Goal: Task Accomplishment & Management: Manage account settings

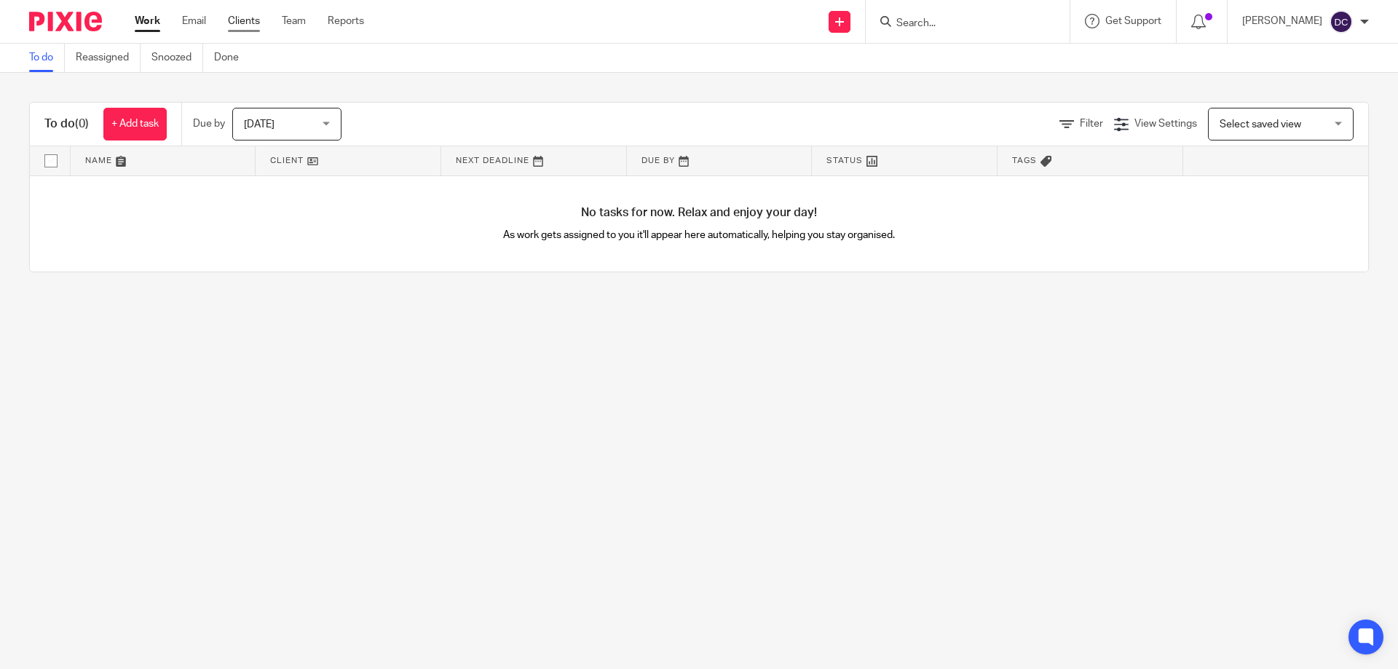
click at [239, 21] on link "Clients" at bounding box center [244, 21] width 32 height 15
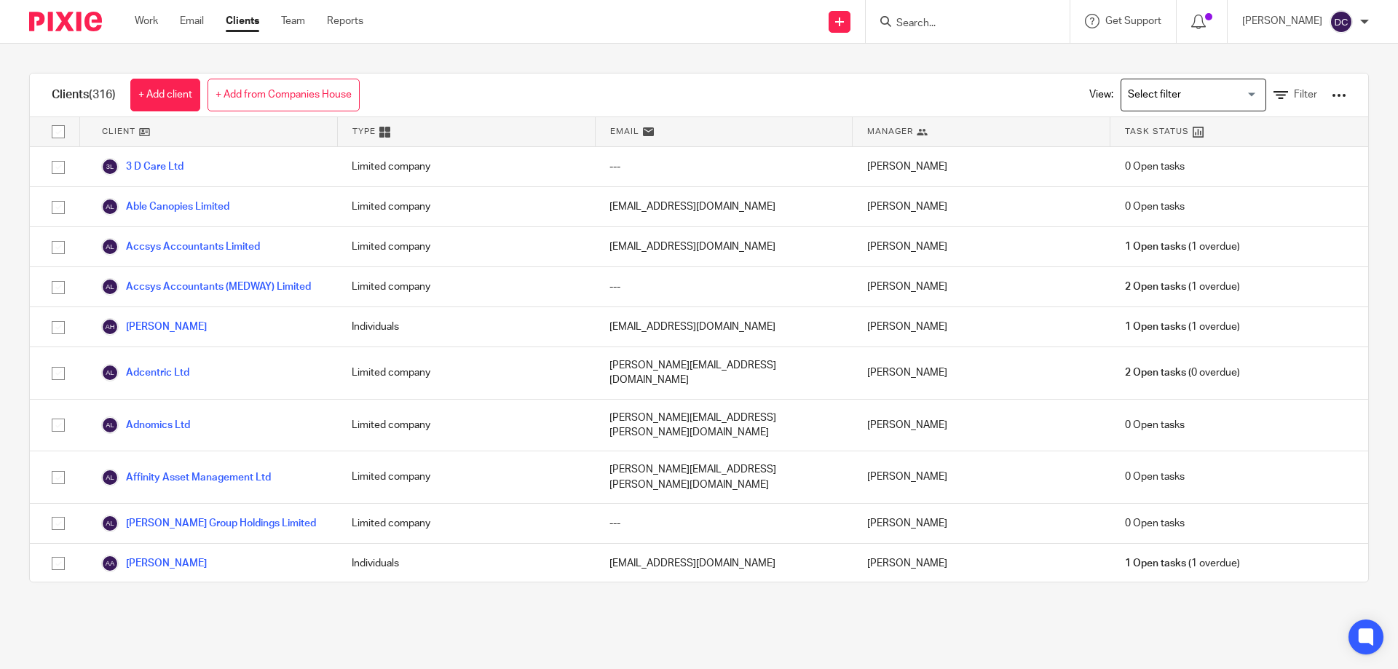
click at [970, 18] on input "Search" at bounding box center [960, 23] width 131 height 13
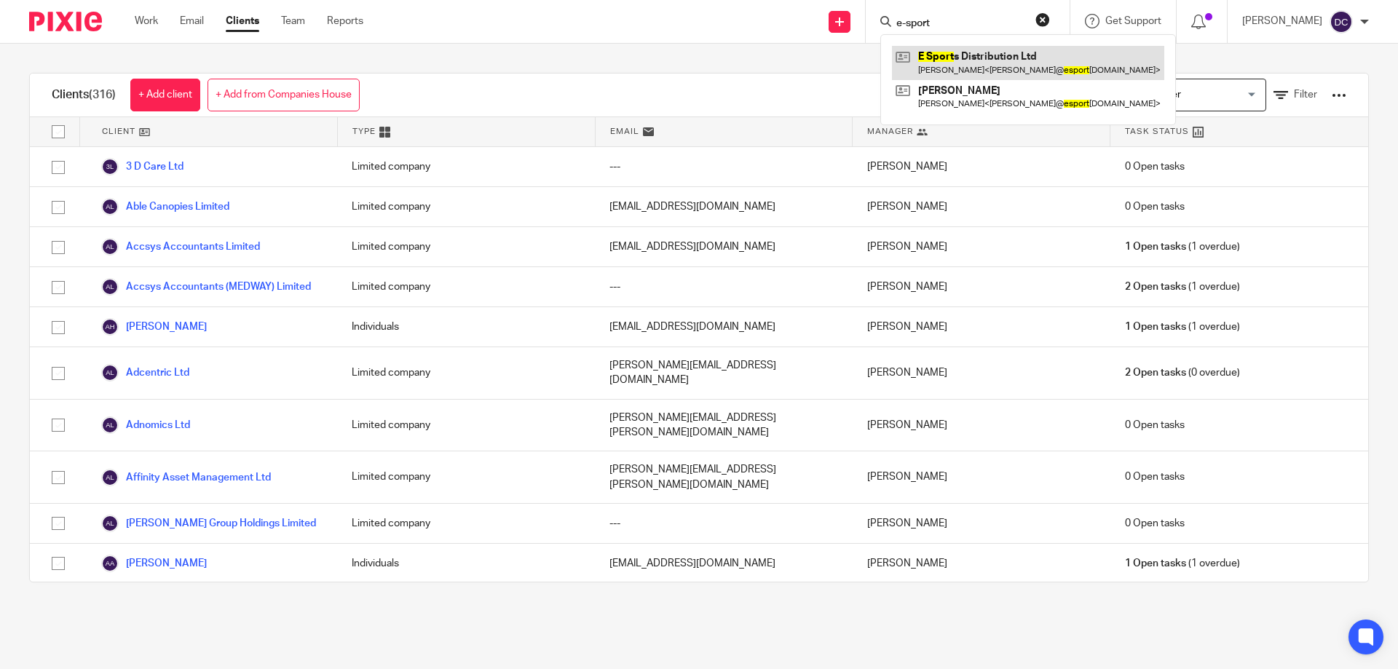
type input "e-sport"
click at [1005, 63] on link at bounding box center [1028, 62] width 272 height 33
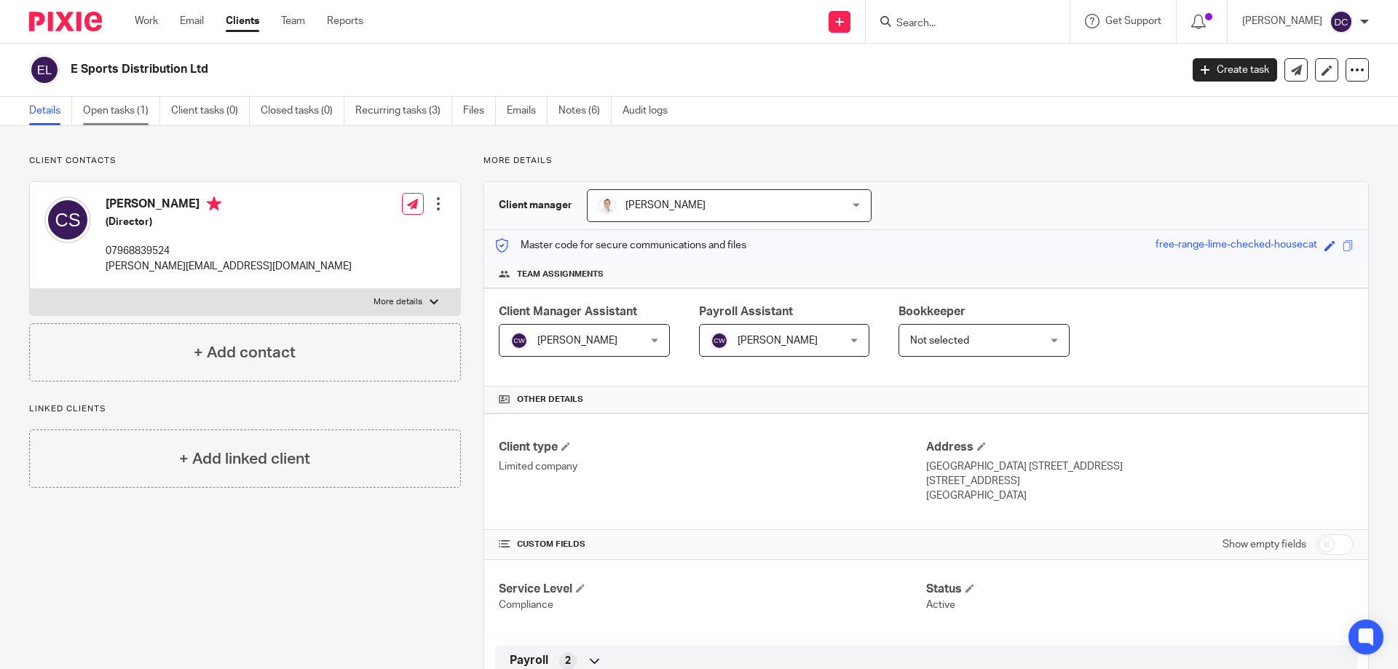
click at [115, 102] on link "Open tasks (1)" at bounding box center [121, 111] width 77 height 28
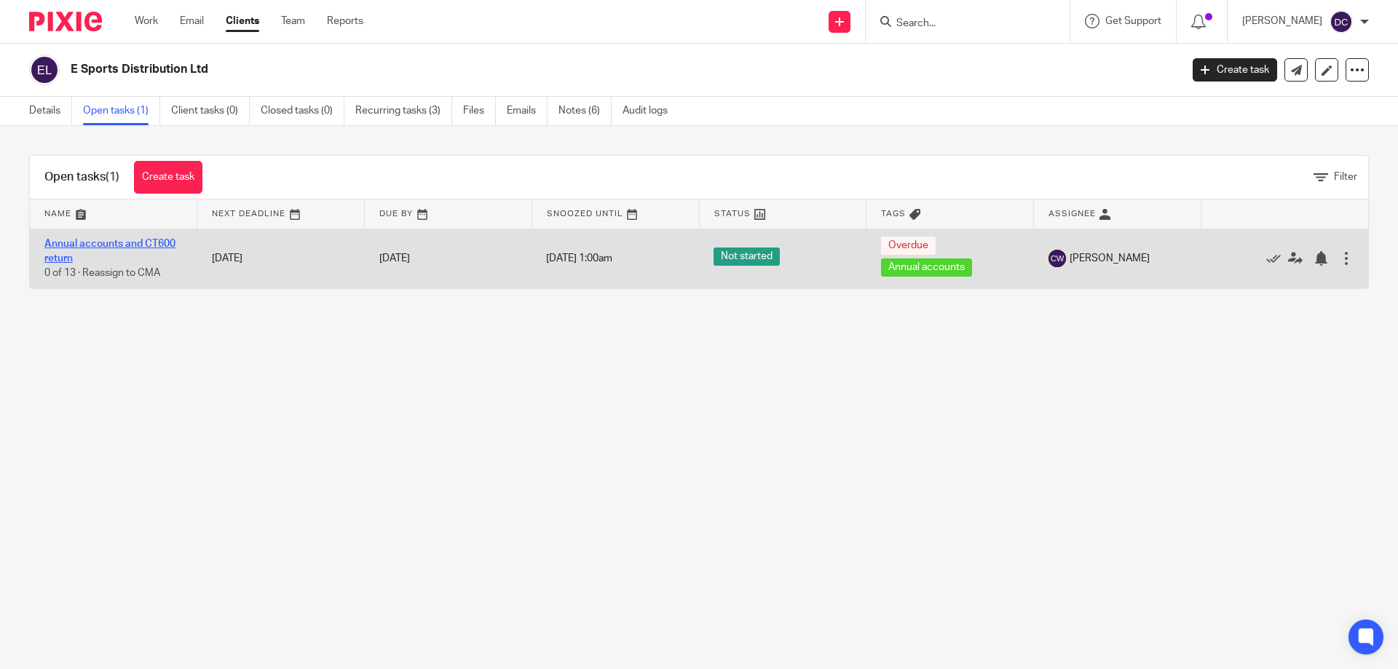
click at [142, 242] on link "Annual accounts and CT600 return" at bounding box center [109, 251] width 131 height 25
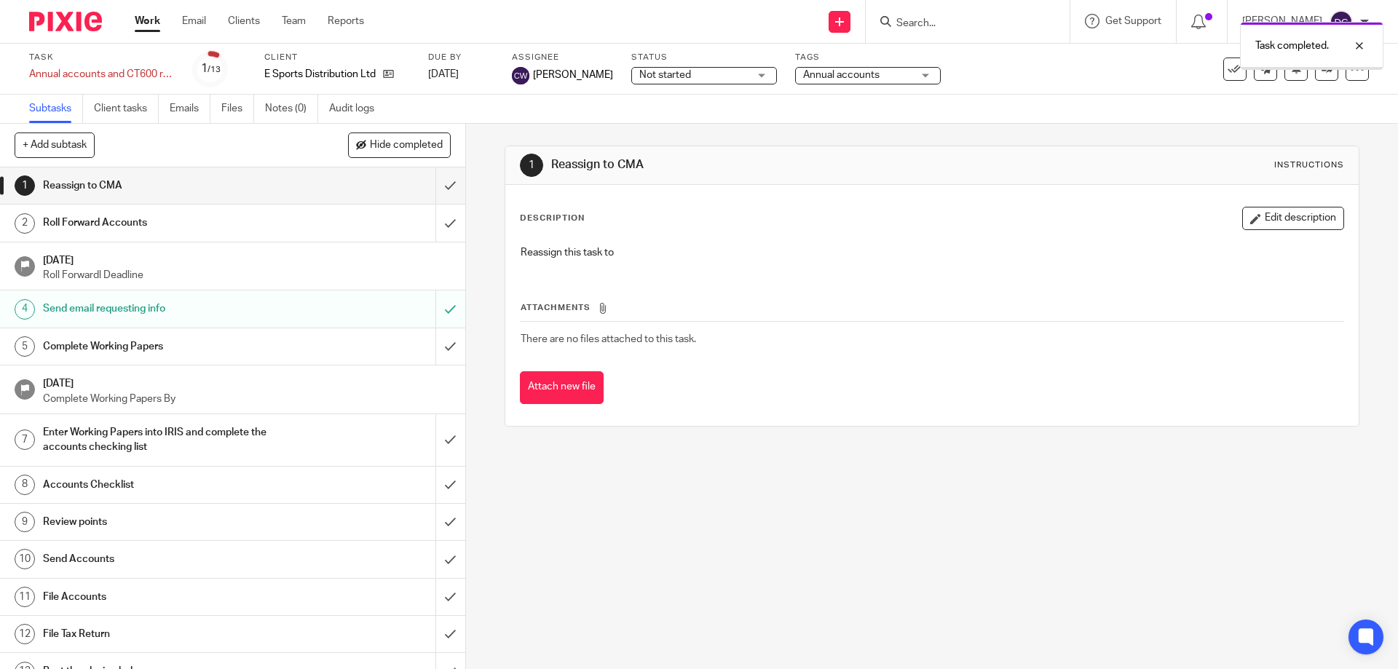
click at [443, 341] on input "submit" at bounding box center [232, 346] width 465 height 36
click at [443, 443] on input "submit" at bounding box center [232, 440] width 465 height 52
click at [433, 480] on input "submit" at bounding box center [232, 485] width 465 height 36
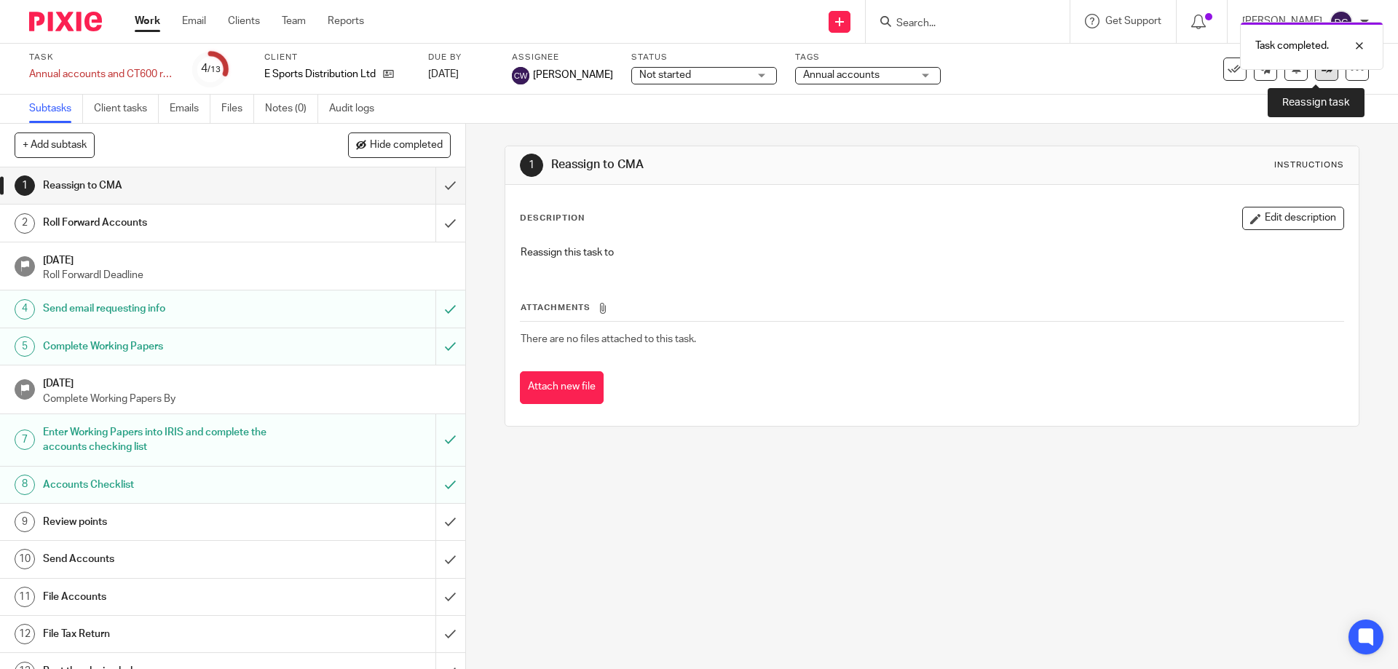
click at [1321, 71] on icon at bounding box center [1326, 68] width 11 height 11
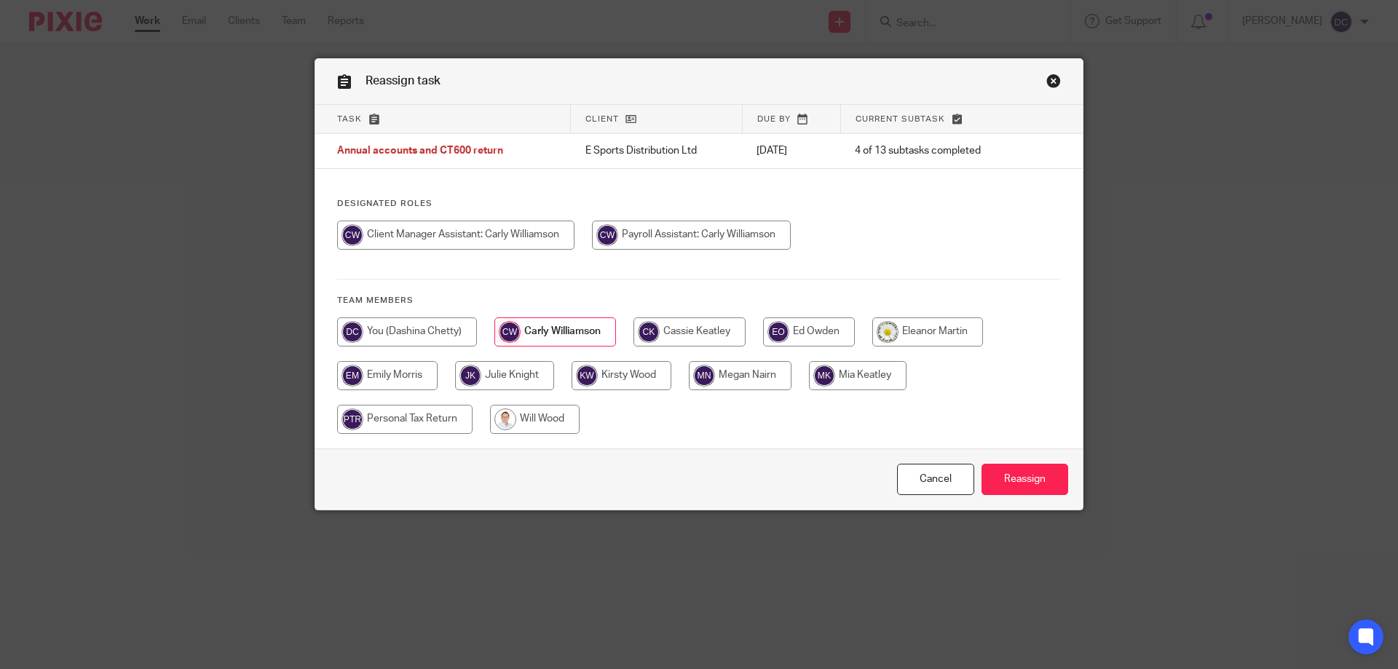
click at [768, 384] on input "radio" at bounding box center [740, 375] width 103 height 29
radio input "true"
click at [1049, 482] on input "Reassign" at bounding box center [1024, 479] width 87 height 31
